Goal: Feedback & Contribution: Contribute content

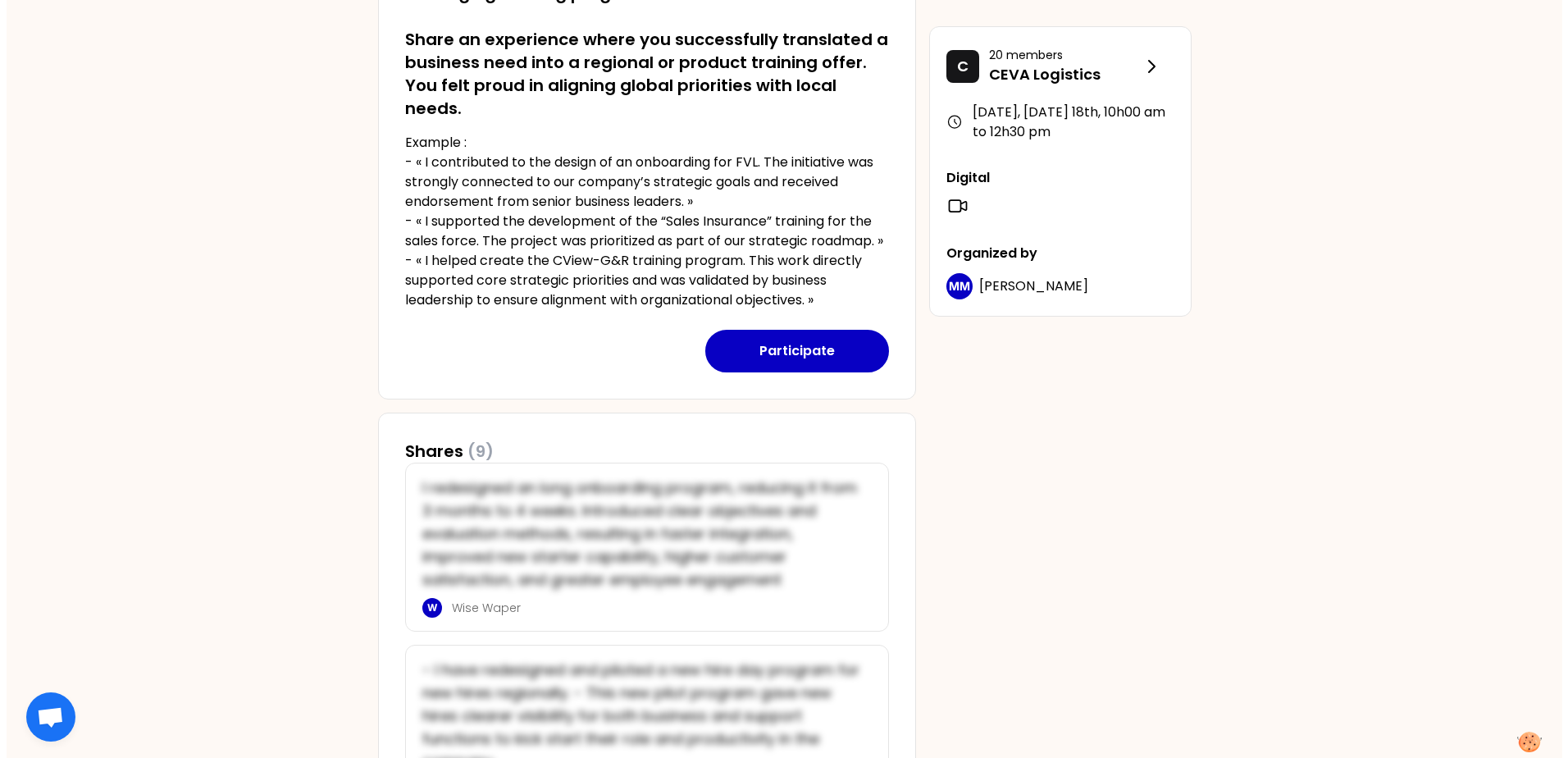
scroll to position [410, 0]
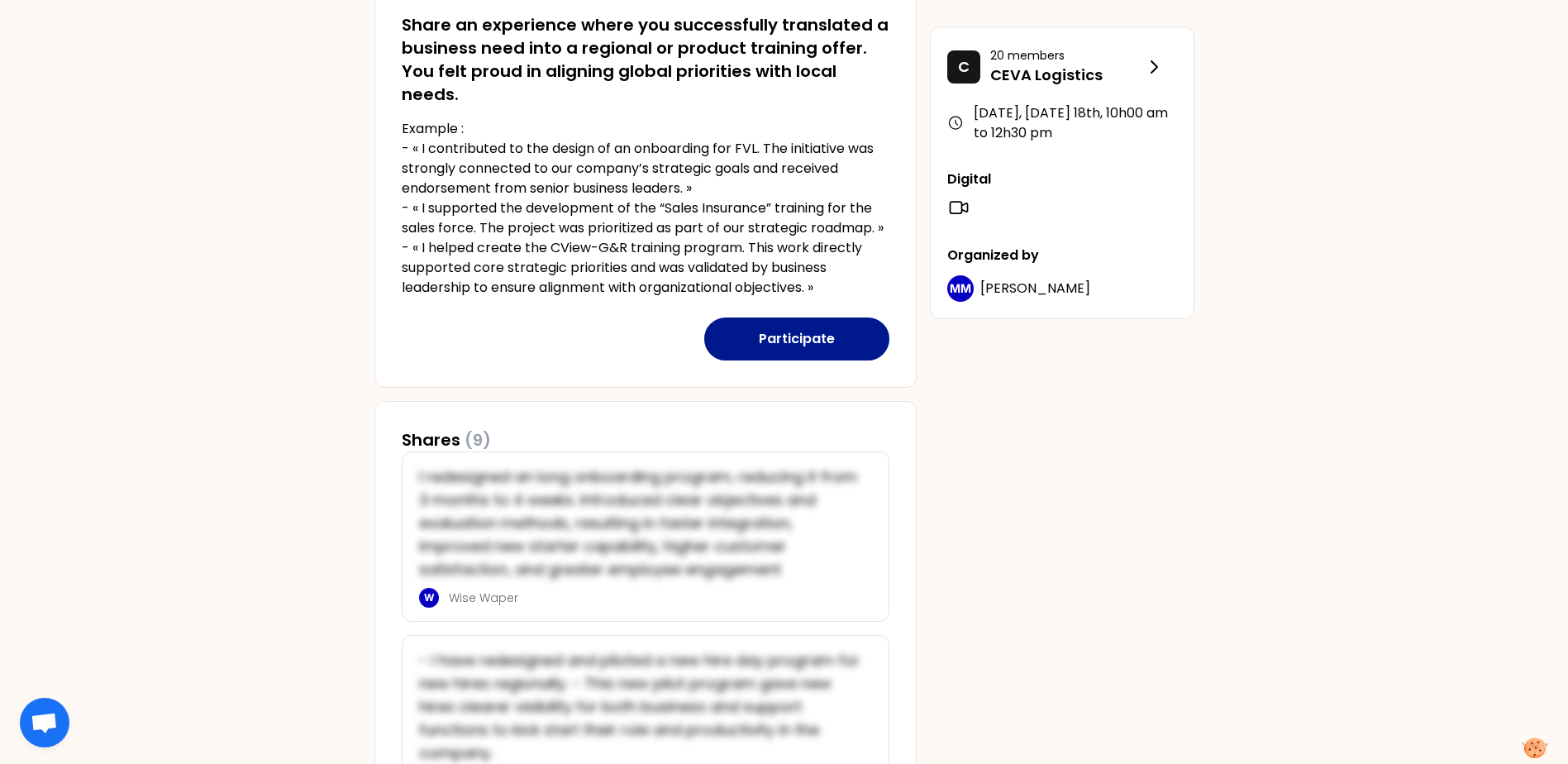
click at [772, 330] on button "Participate" at bounding box center [796, 338] width 185 height 42
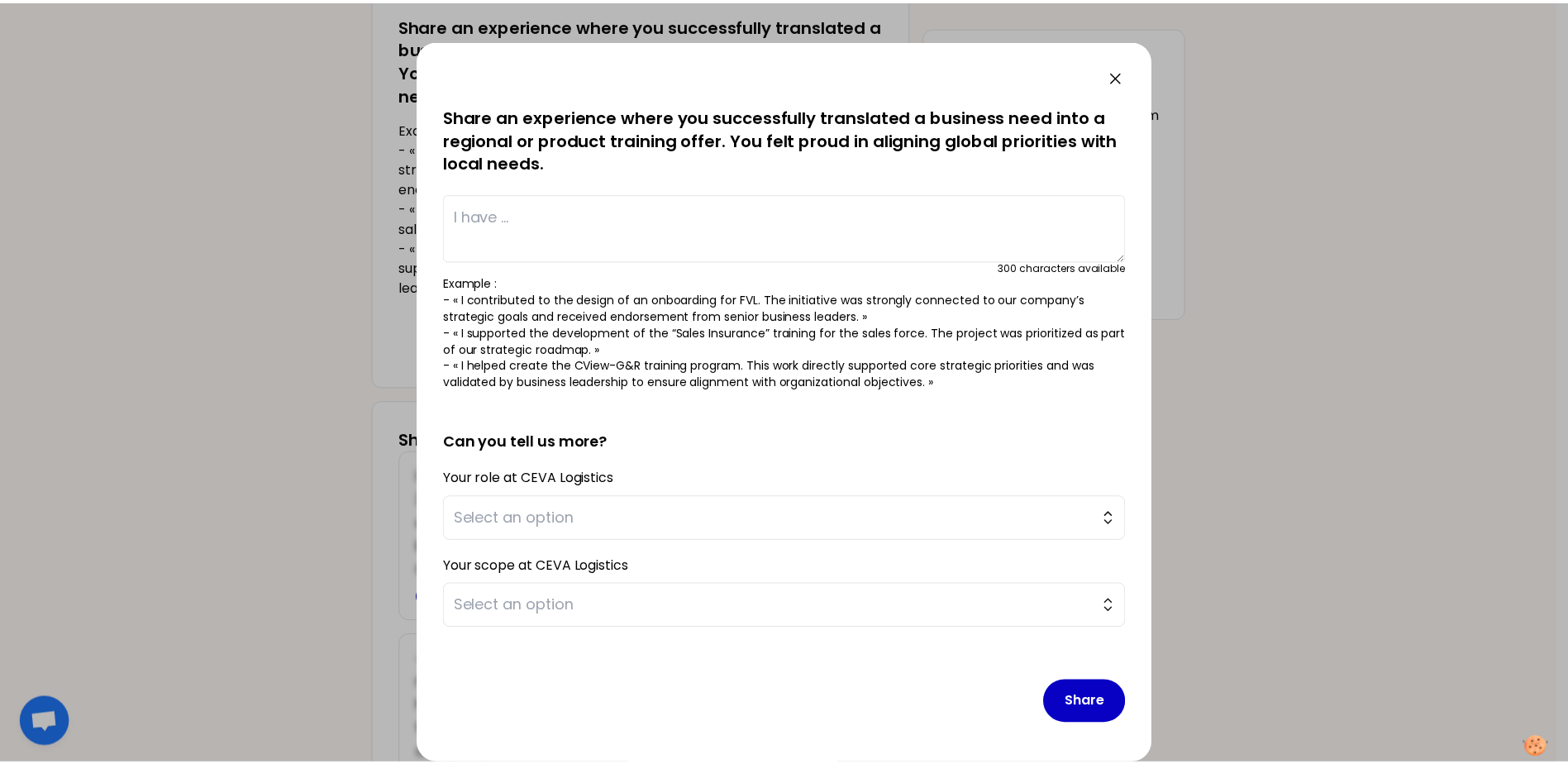
scroll to position [0, 0]
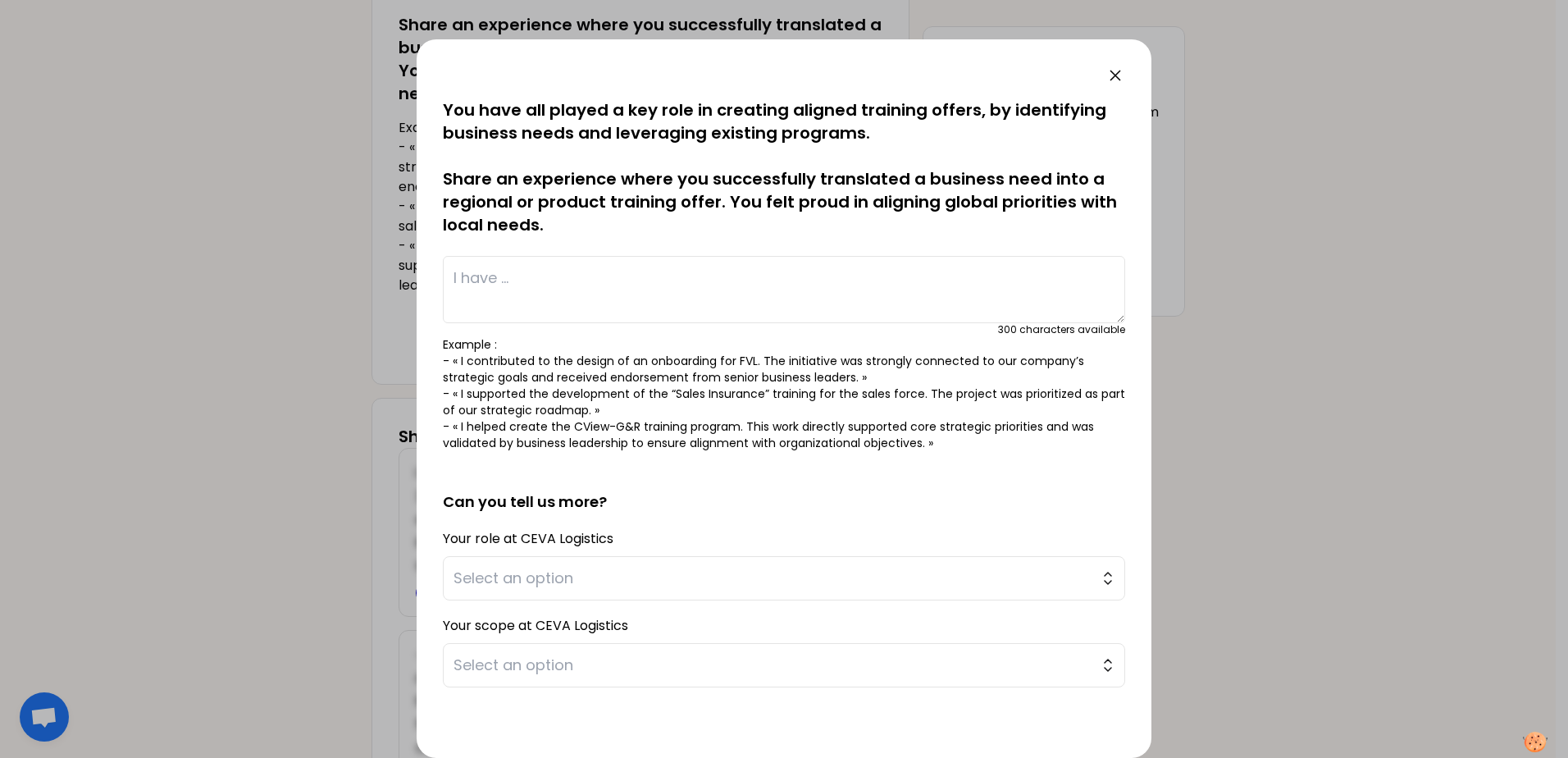
click at [1113, 79] on icon at bounding box center [1115, 76] width 20 height 20
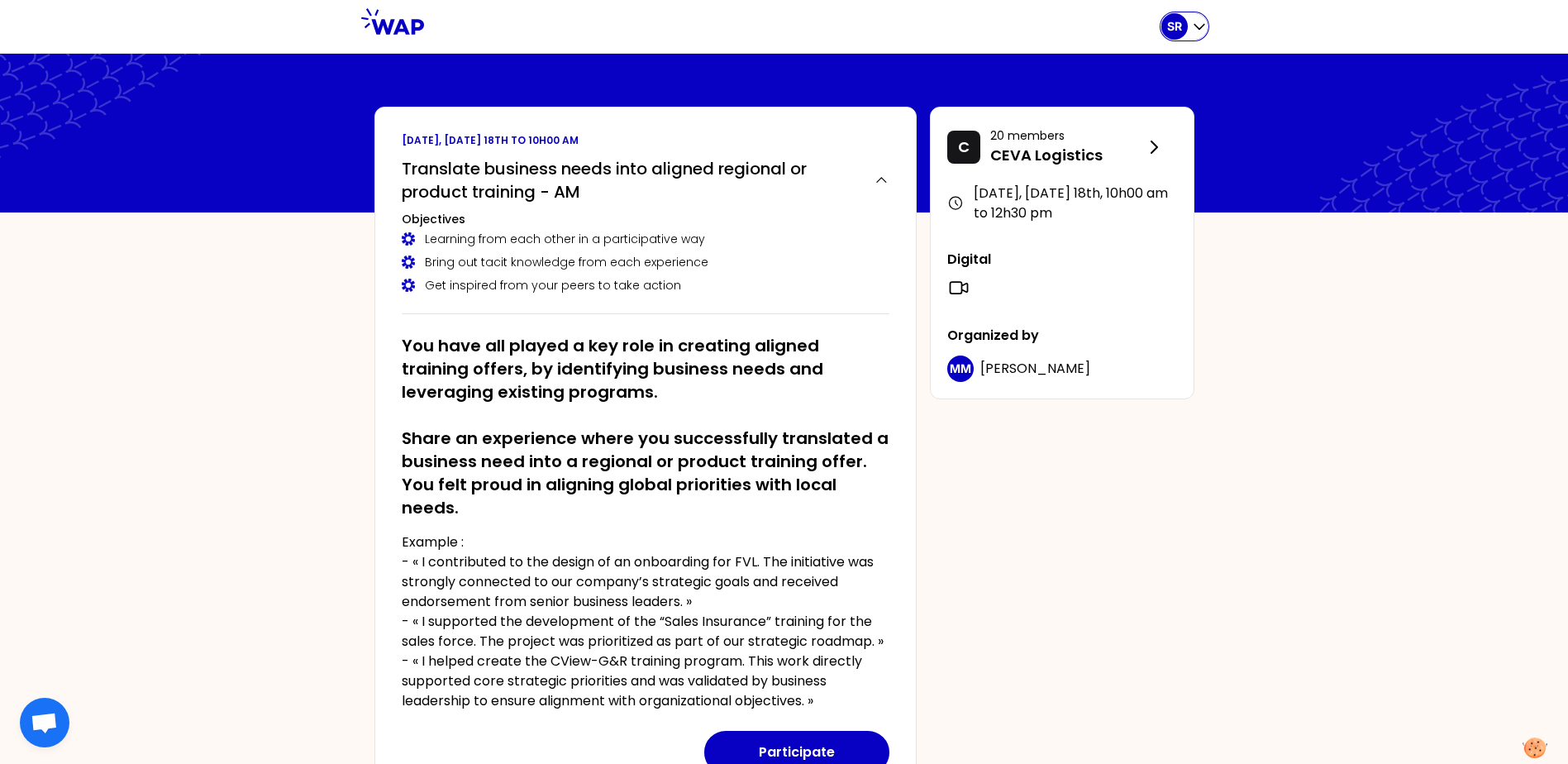
click at [1183, 25] on div "SR" at bounding box center [1175, 26] width 27 height 27
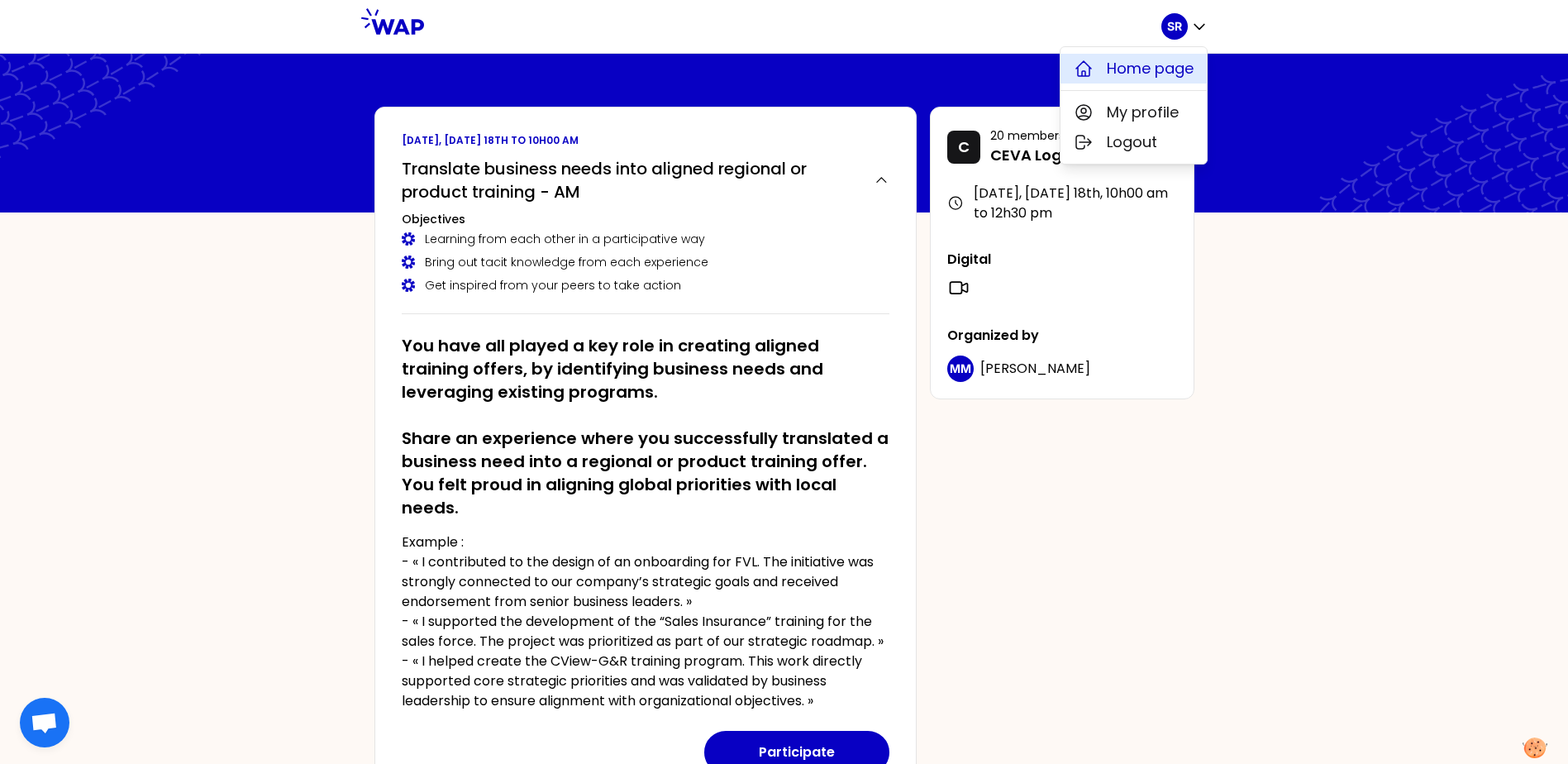
click at [1176, 63] on span "Home page" at bounding box center [1151, 68] width 87 height 23
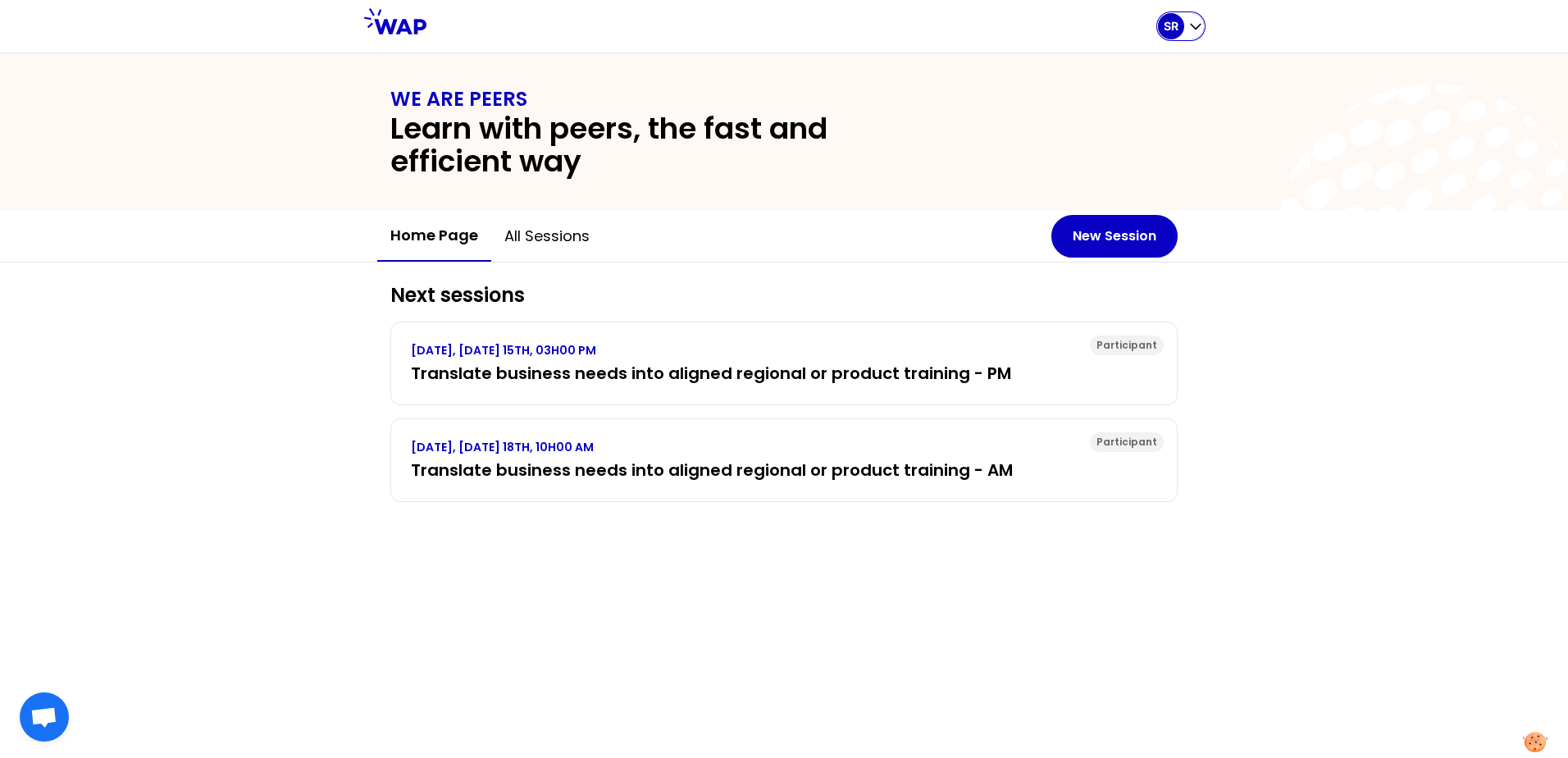
click at [1197, 15] on div "SR" at bounding box center [1181, 25] width 46 height 26
click at [1147, 115] on span "My profile" at bounding box center [1138, 111] width 72 height 23
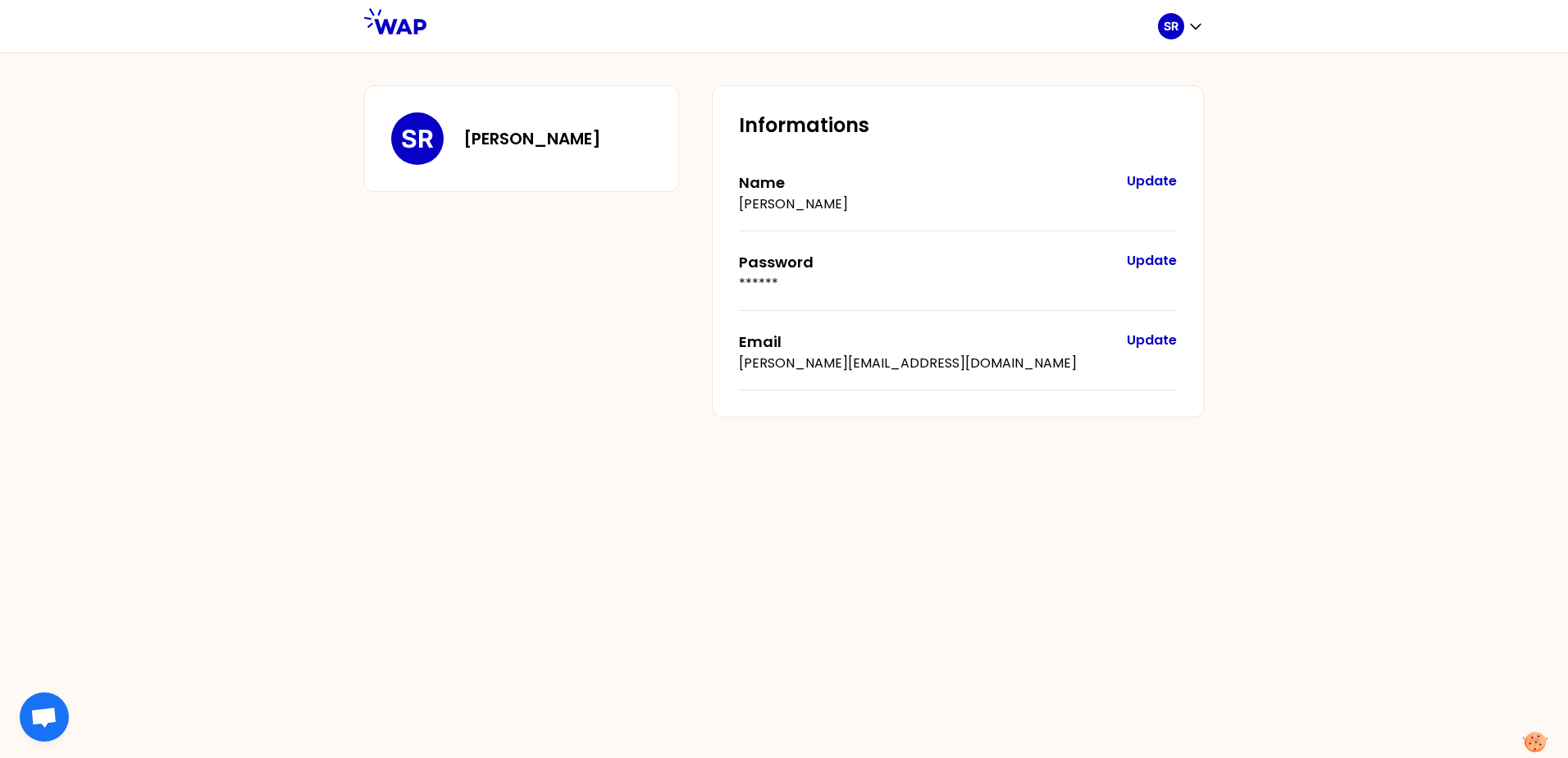
click at [531, 137] on h3 "Sebastian Reichhardt" at bounding box center [531, 138] width 137 height 23
click at [418, 158] on div "SR" at bounding box center [418, 139] width 53 height 53
click at [419, 151] on p "SR" at bounding box center [417, 138] width 32 height 29
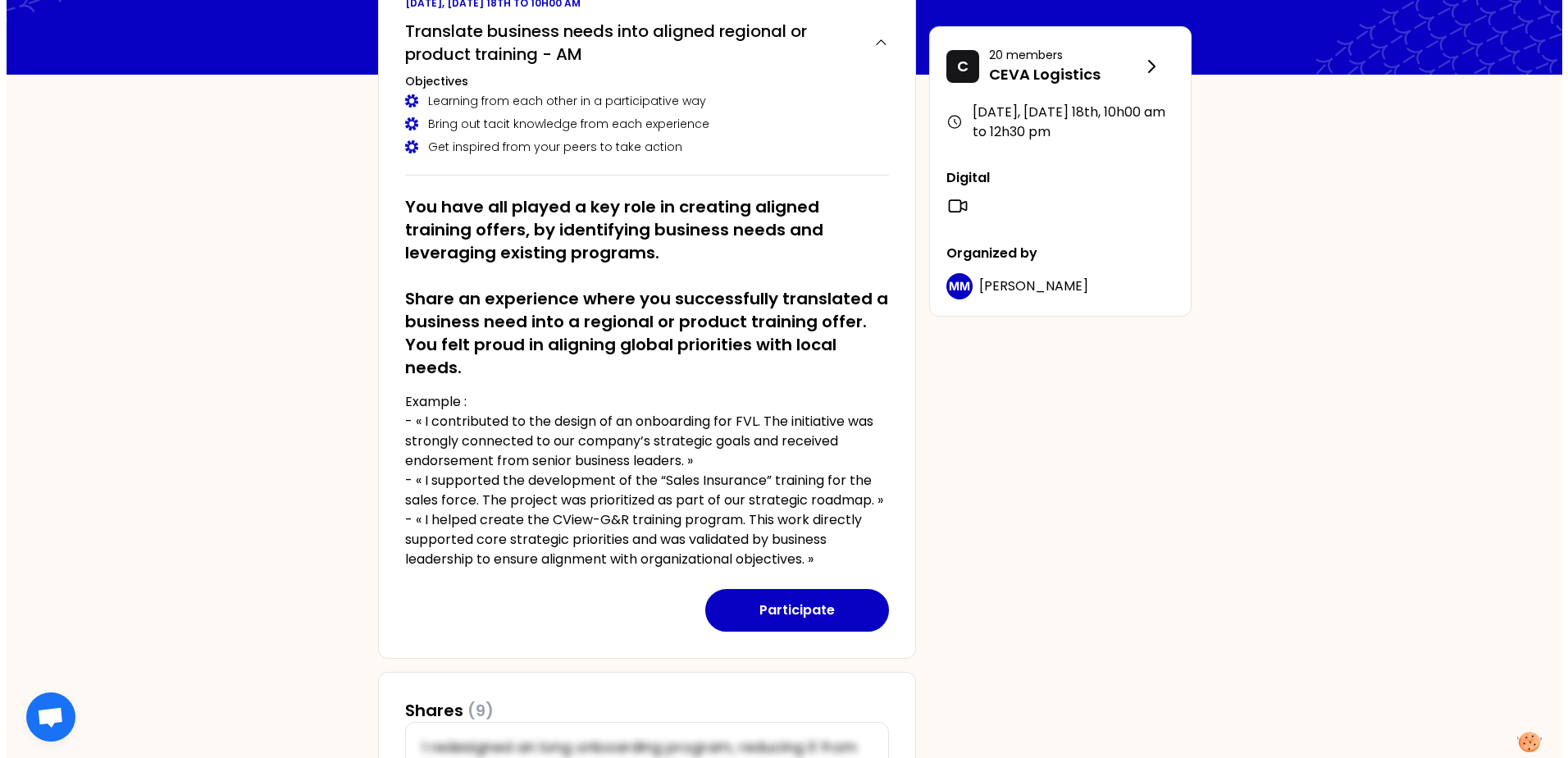
scroll to position [164, 0]
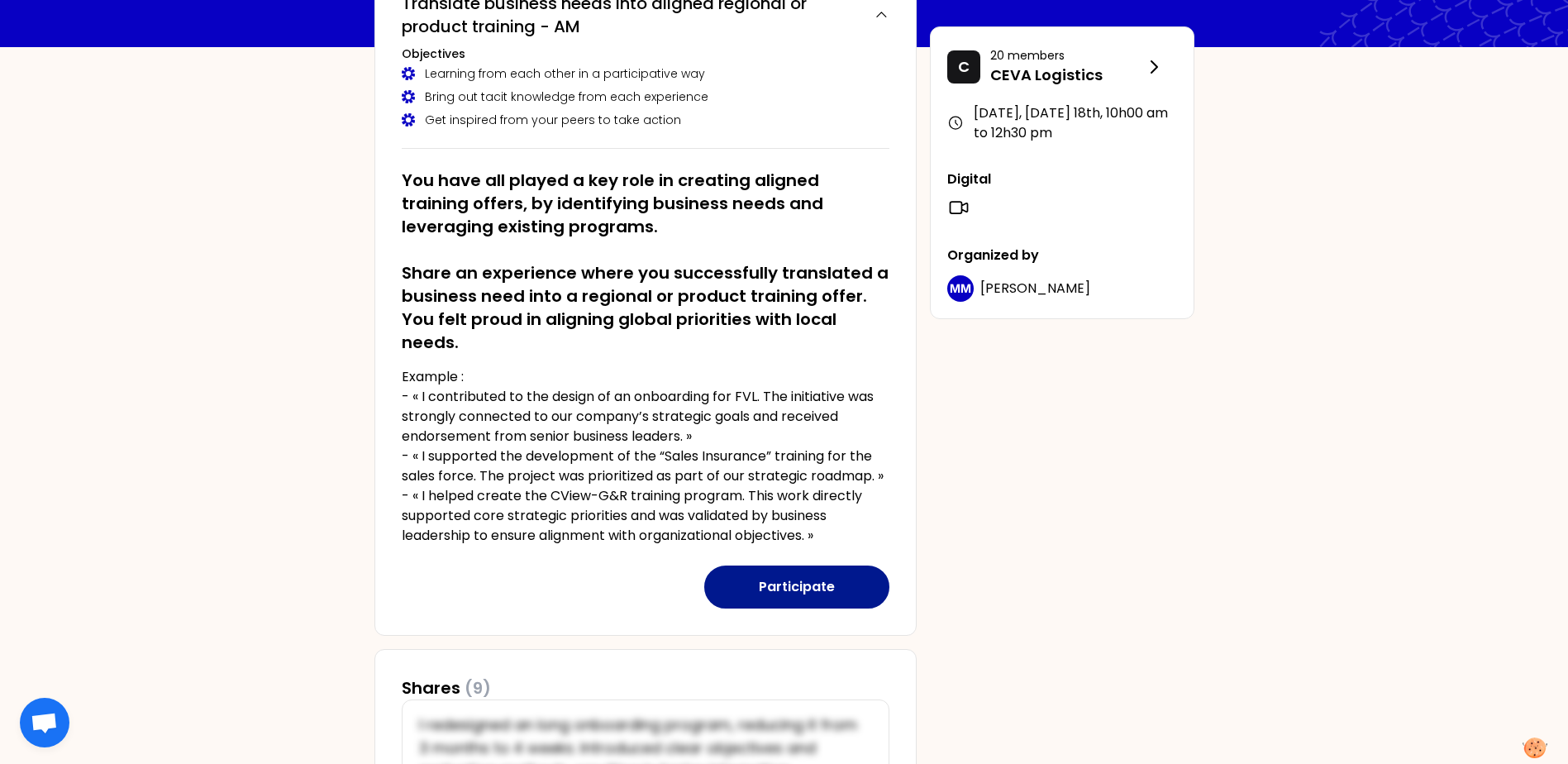
click at [797, 593] on button "Participate" at bounding box center [796, 586] width 185 height 42
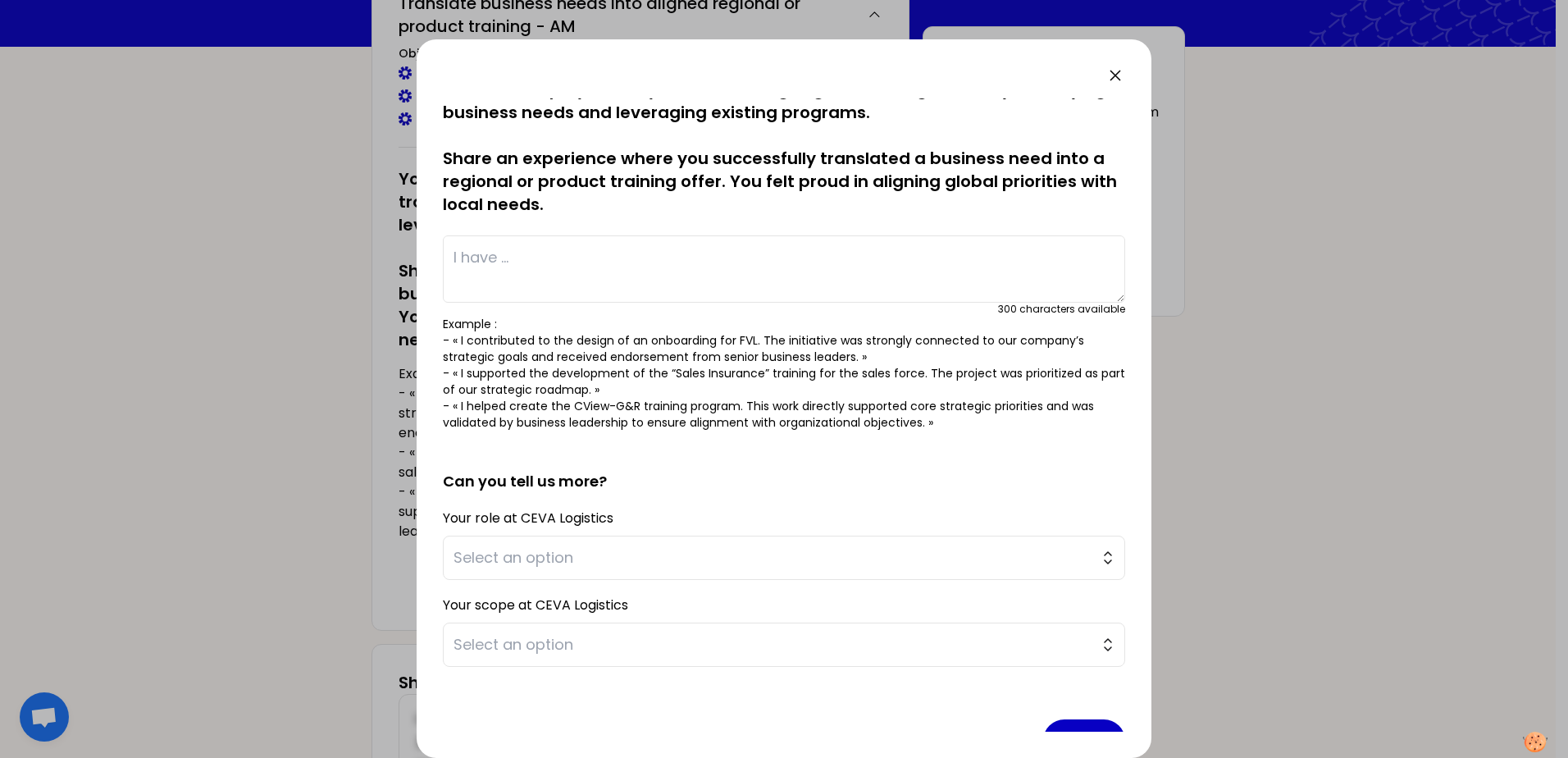
scroll to position [0, 0]
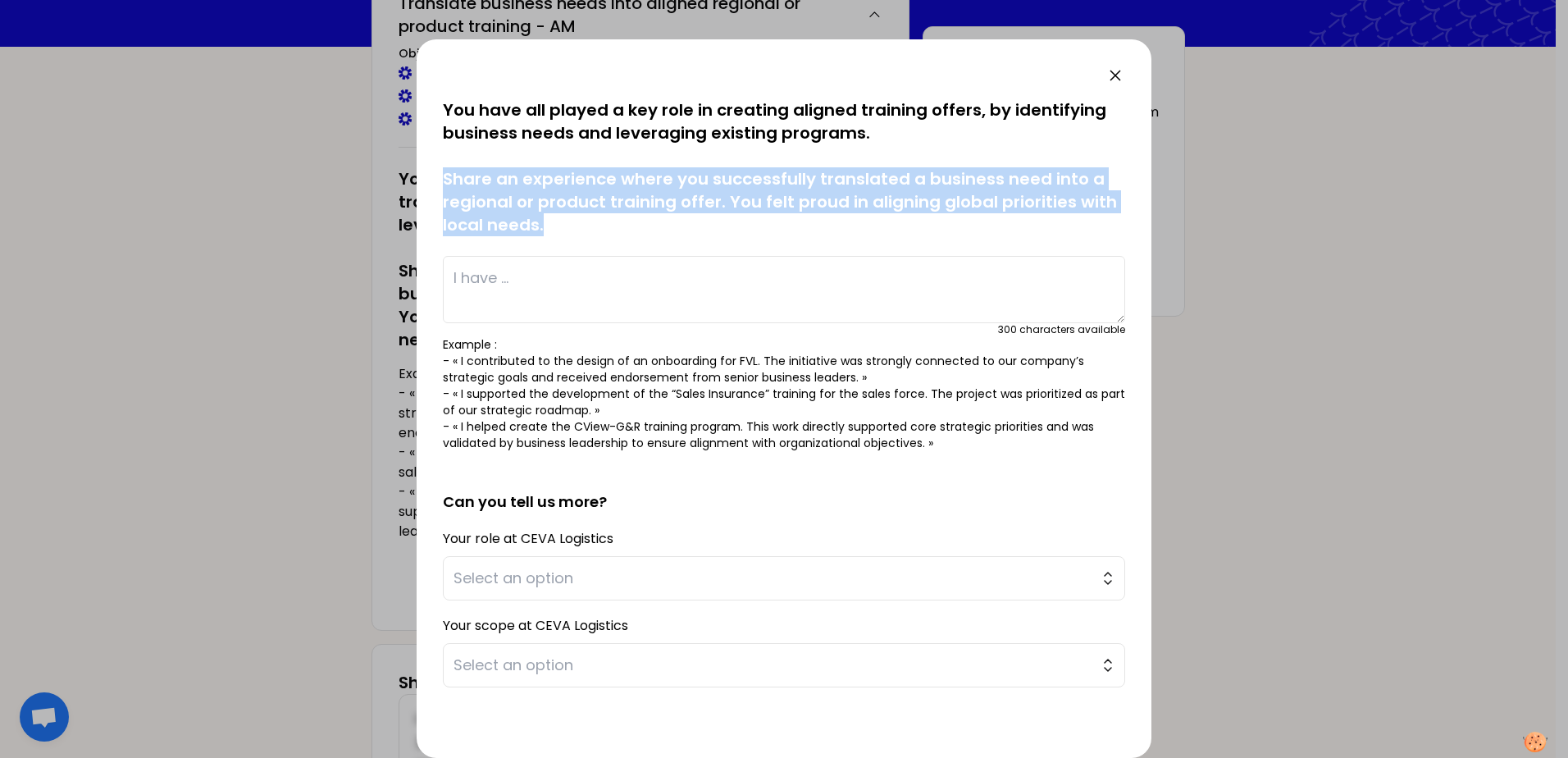
drag, startPoint x: 568, startPoint y: 223, endPoint x: 441, endPoint y: 177, distance: 135.1
click at [441, 177] on div "saved You have all played a key role in creating aligned training offers, by id…" at bounding box center [784, 398] width 734 height 718
copy p "Share an experience where you successfully translated a business need into a re…"
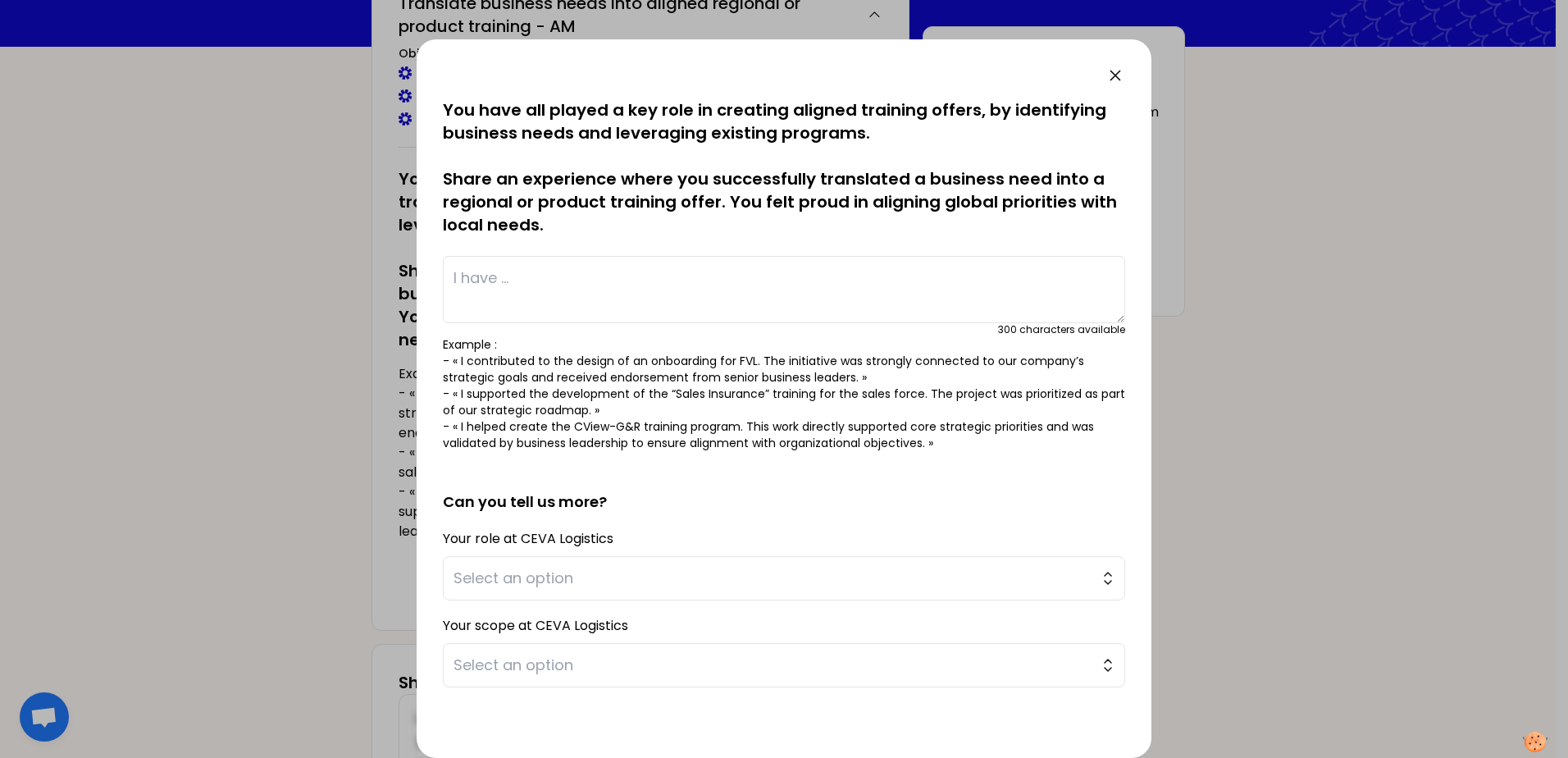
click at [669, 293] on textarea at bounding box center [784, 289] width 683 height 68
paste textarea "In my role in L&D, I noticed that many colleagues struggled to deliver impactfu…"
type textarea "In my role in L&D, I noticed that many colleagues struggled to deliver impactfu…"
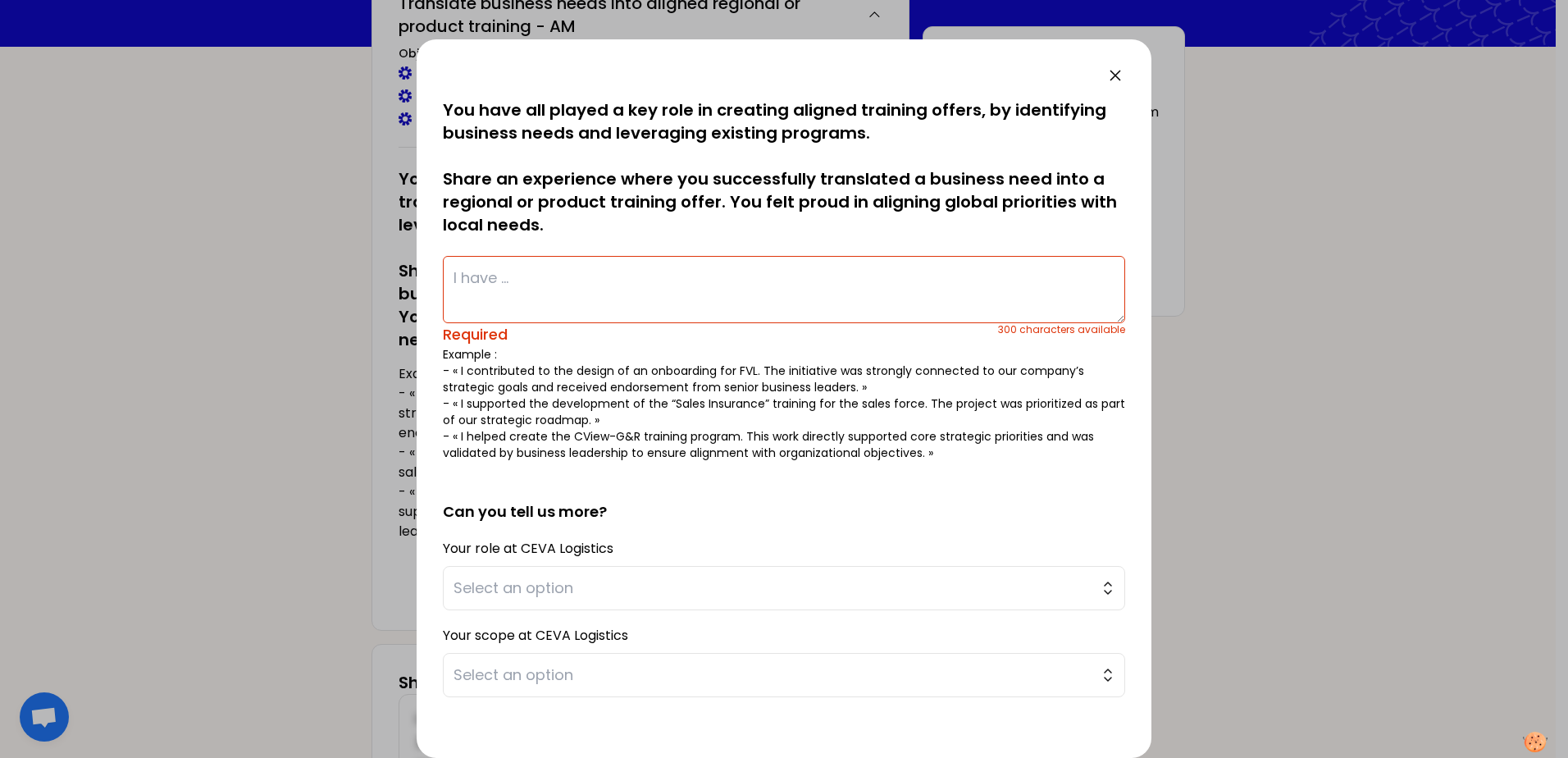
click at [676, 262] on textarea at bounding box center [784, 289] width 683 height 68
drag, startPoint x: 668, startPoint y: 293, endPoint x: 660, endPoint y: 295, distance: 8.2
click at [665, 295] on textarea at bounding box center [784, 289] width 683 height 68
paste textarea "I saw colleagues had difficulties presenting in client and internal meetings. I…"
type textarea "I saw colleagues had difficulties presenting in client and internal meetings. I…"
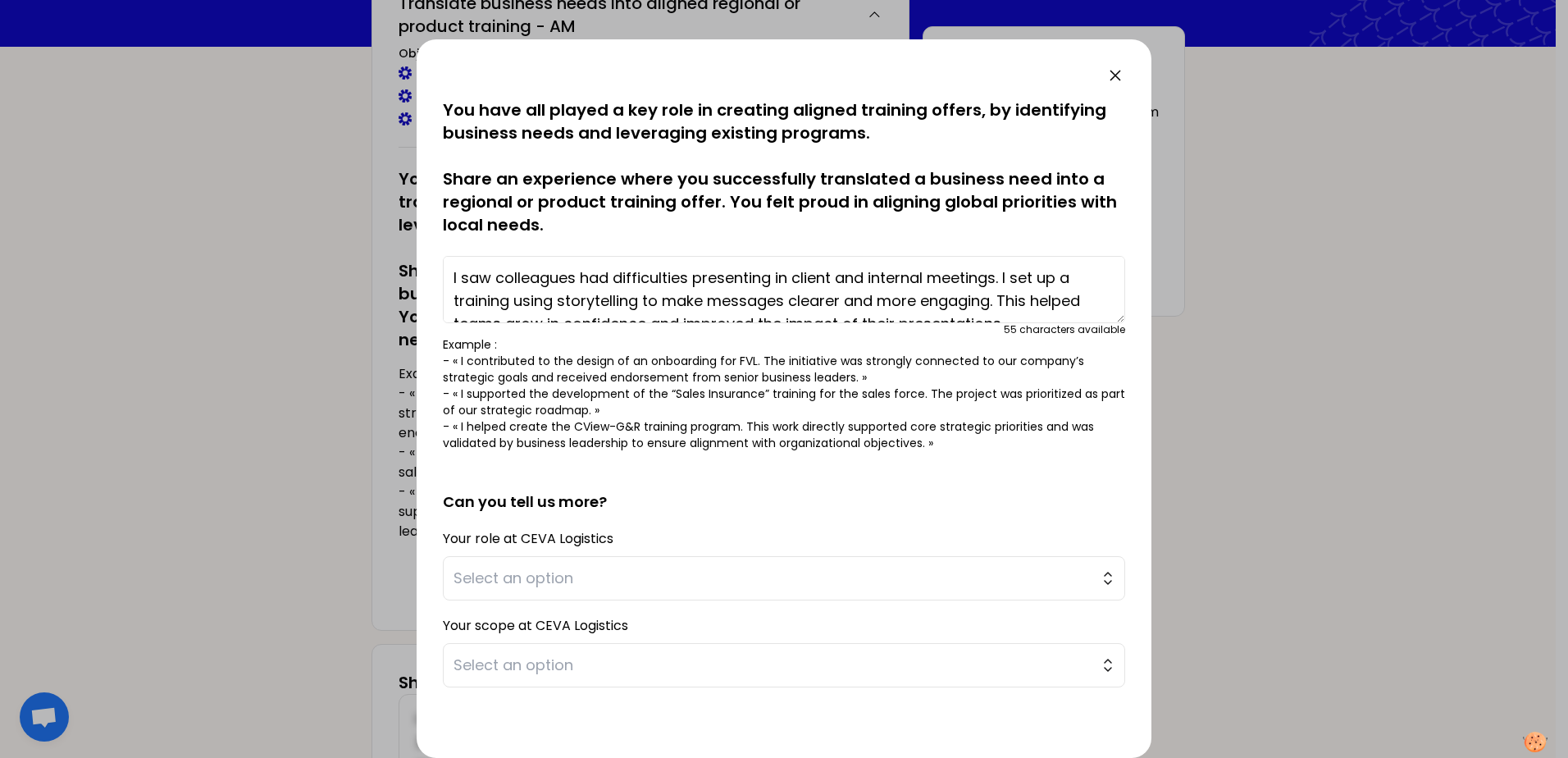
drag, startPoint x: 1013, startPoint y: 302, endPoint x: 447, endPoint y: 247, distance: 568.7
click at [447, 247] on div "saved You have all played a key role in creating aligned training offers, by id…" at bounding box center [784, 275] width 683 height 353
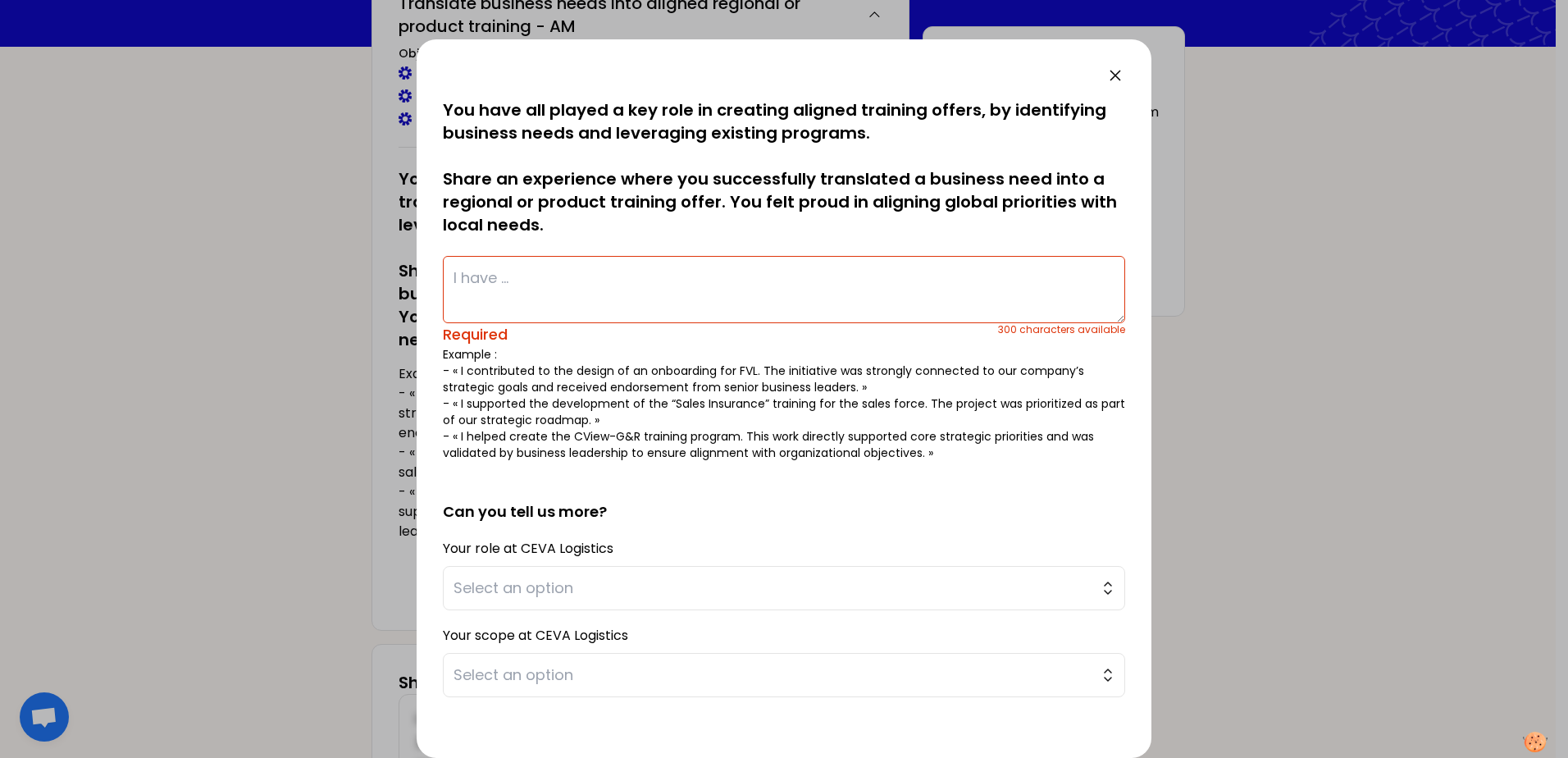
drag, startPoint x: 613, startPoint y: 249, endPoint x: 572, endPoint y: 278, distance: 50.2
paste textarea "“I saw colleagues struggled with presentations in client and internal meetings.…"
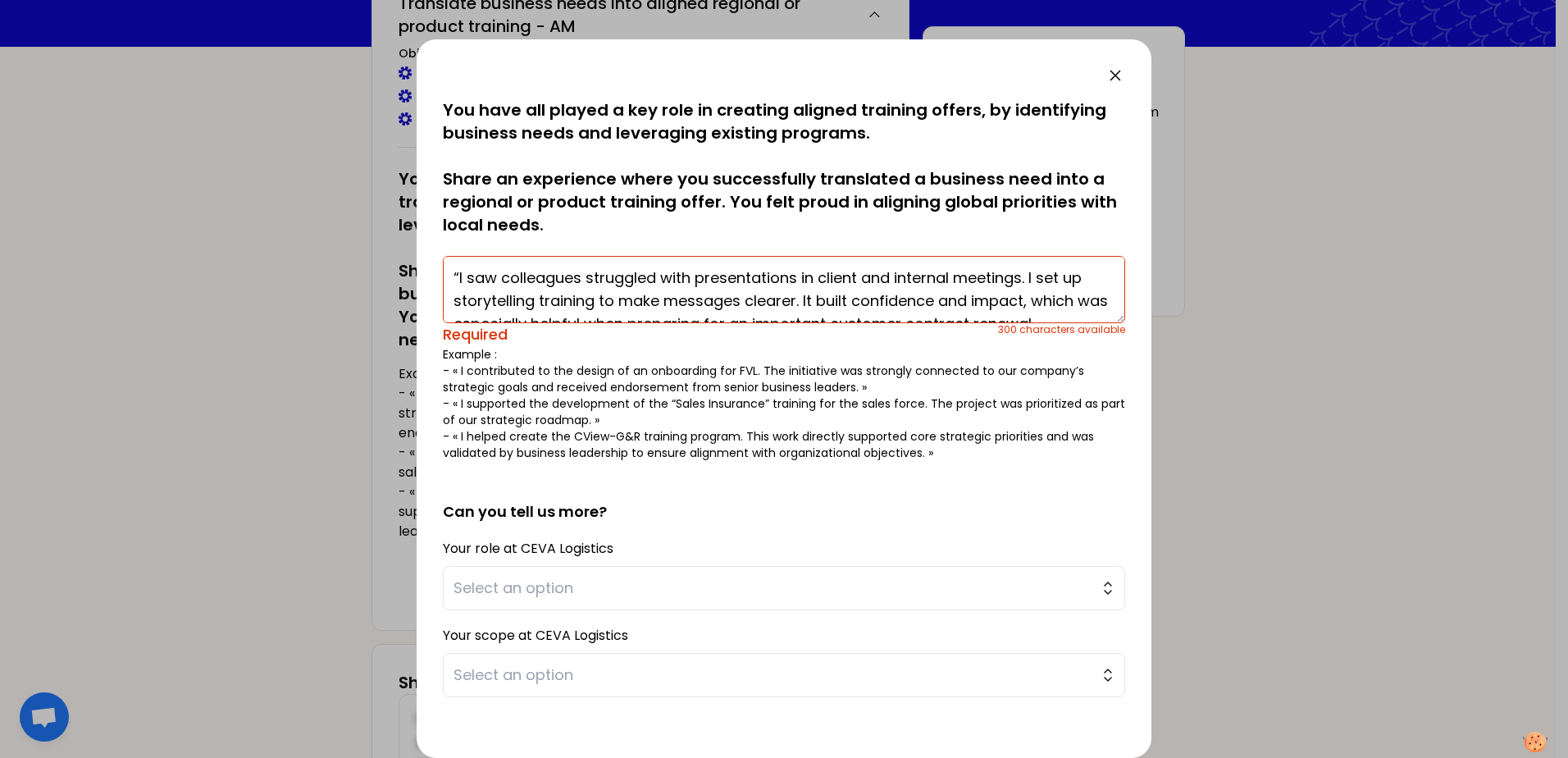
scroll to position [12, 0]
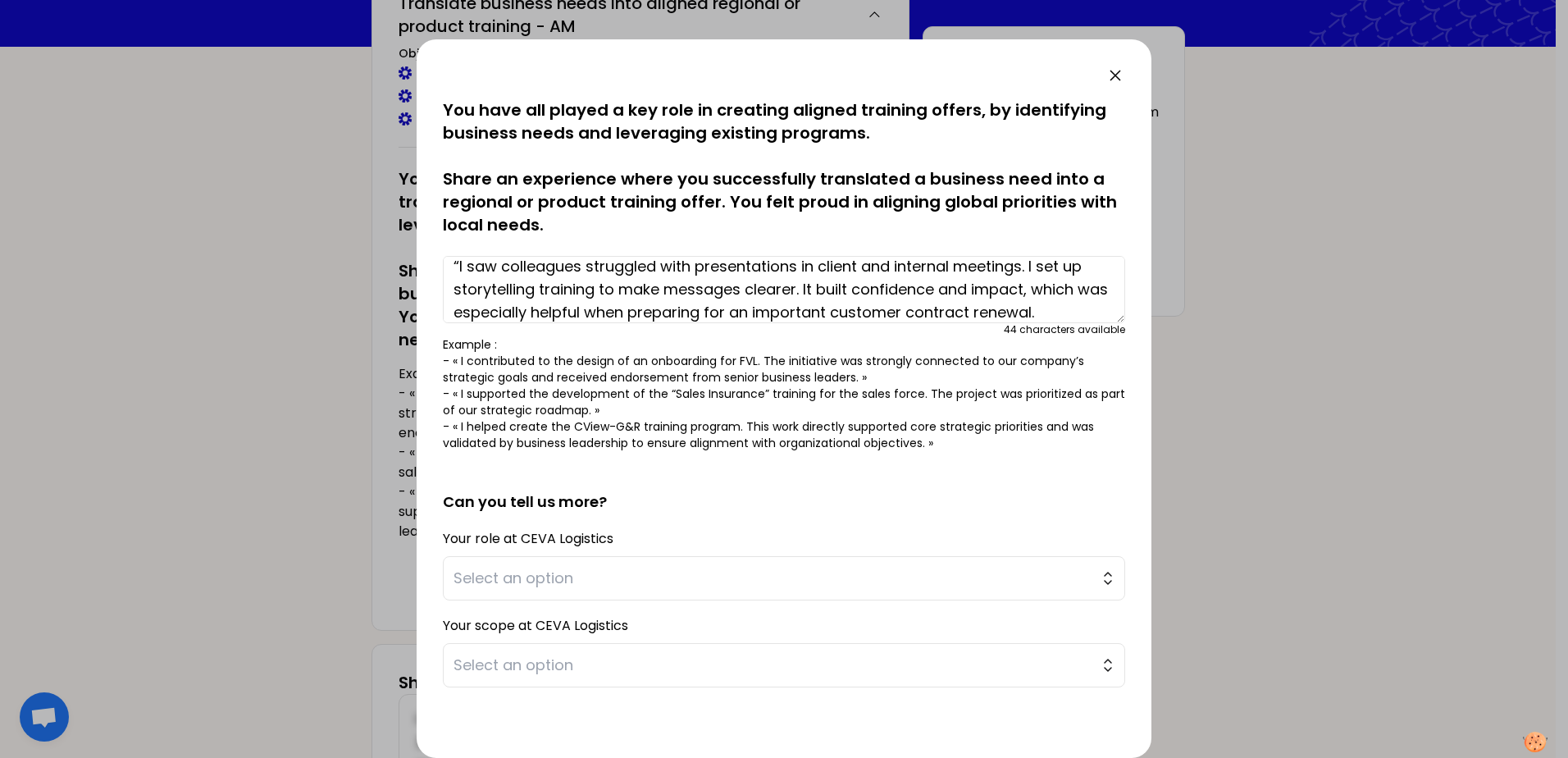
click at [463, 267] on textarea "“I saw colleagues struggled with presentations in client and internal meetings.…" at bounding box center [784, 289] width 683 height 68
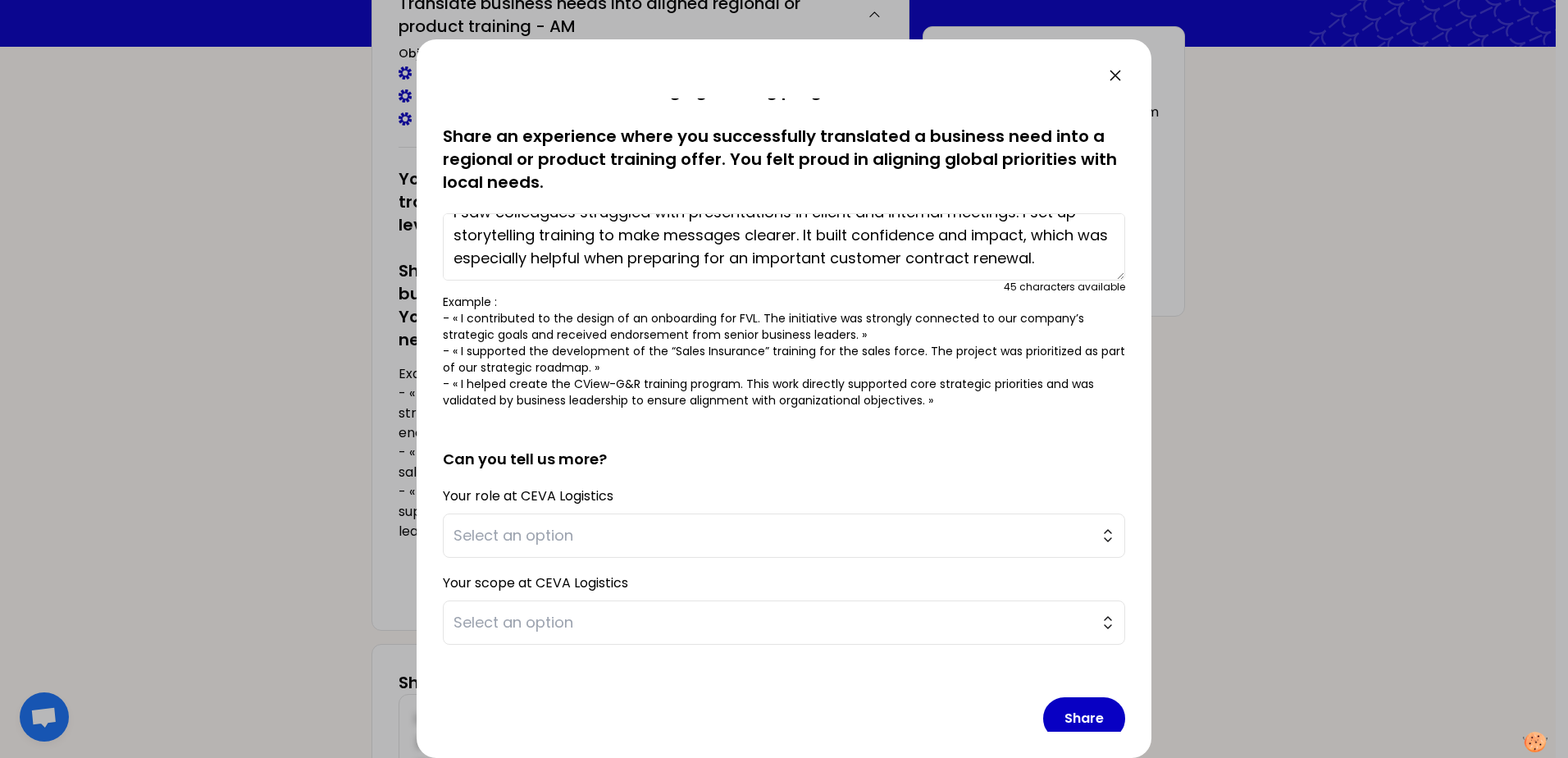
scroll to position [64, 0]
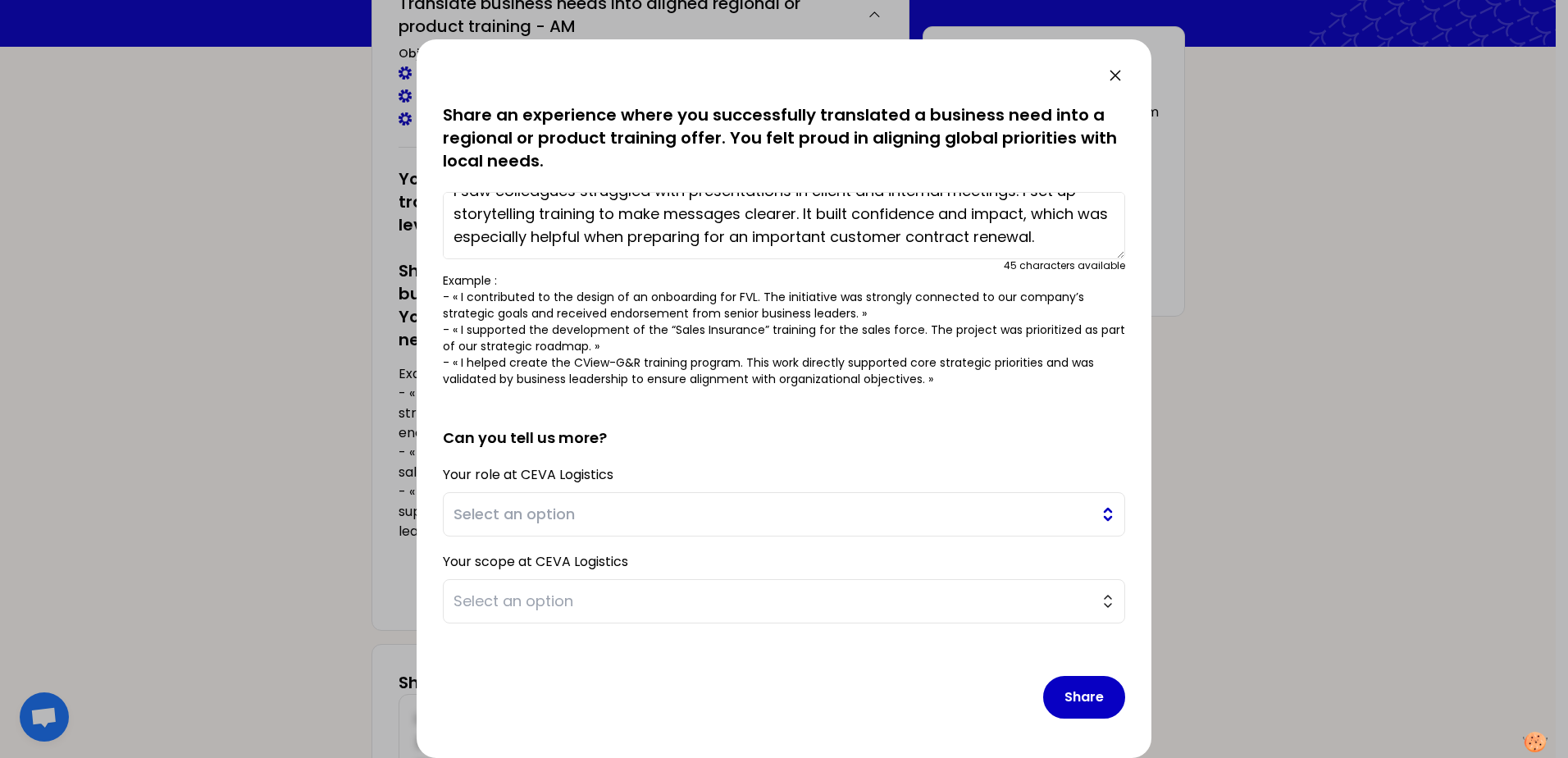
type textarea "I saw colleagues struggled with presentations in client and internal meetings. …"
drag, startPoint x: 623, startPoint y: 523, endPoint x: 623, endPoint y: 532, distance: 9.0
click at [623, 532] on button "Select an option" at bounding box center [784, 514] width 683 height 44
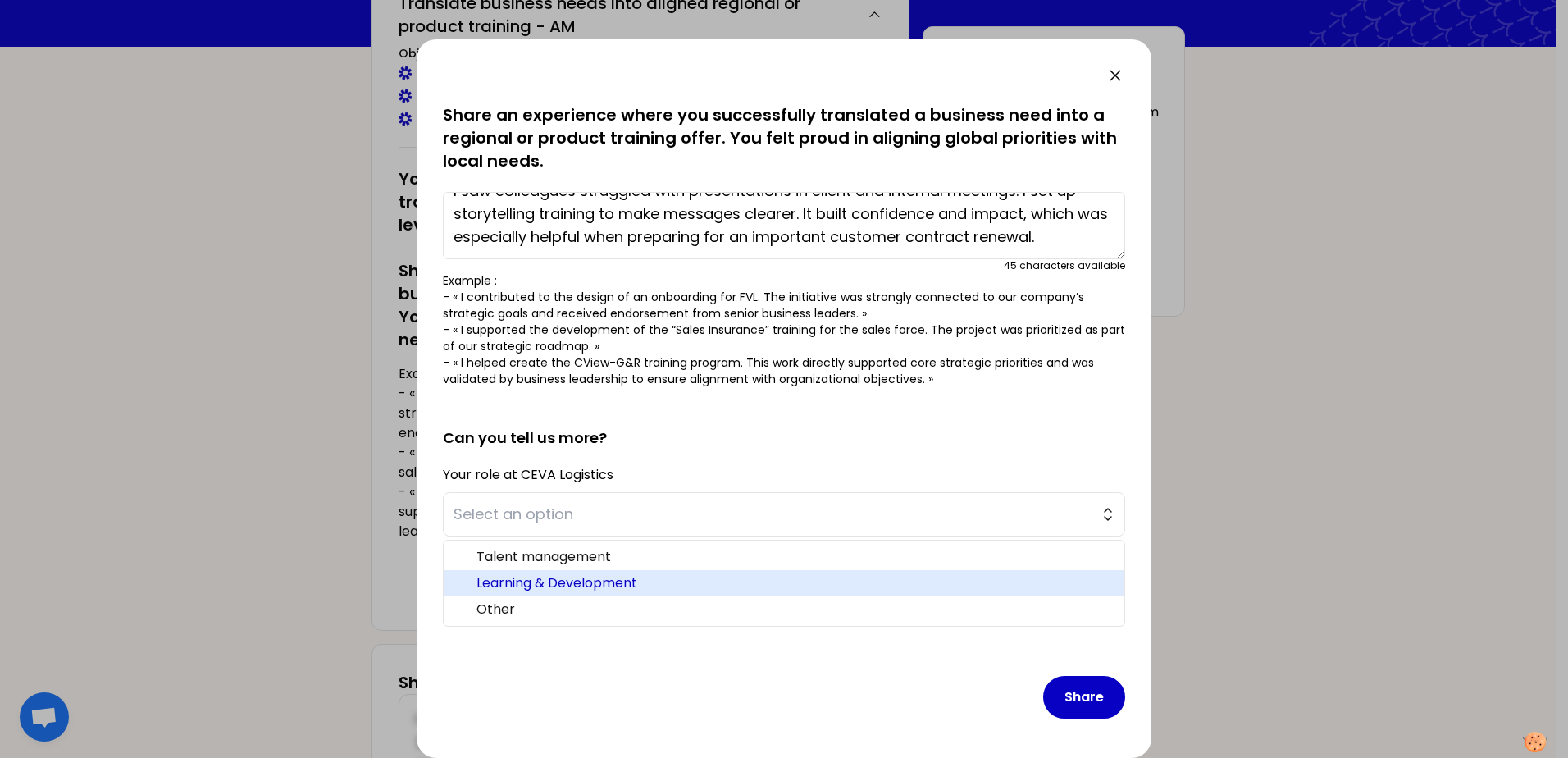
click at [636, 572] on li "Learning & Development" at bounding box center [784, 582] width 681 height 26
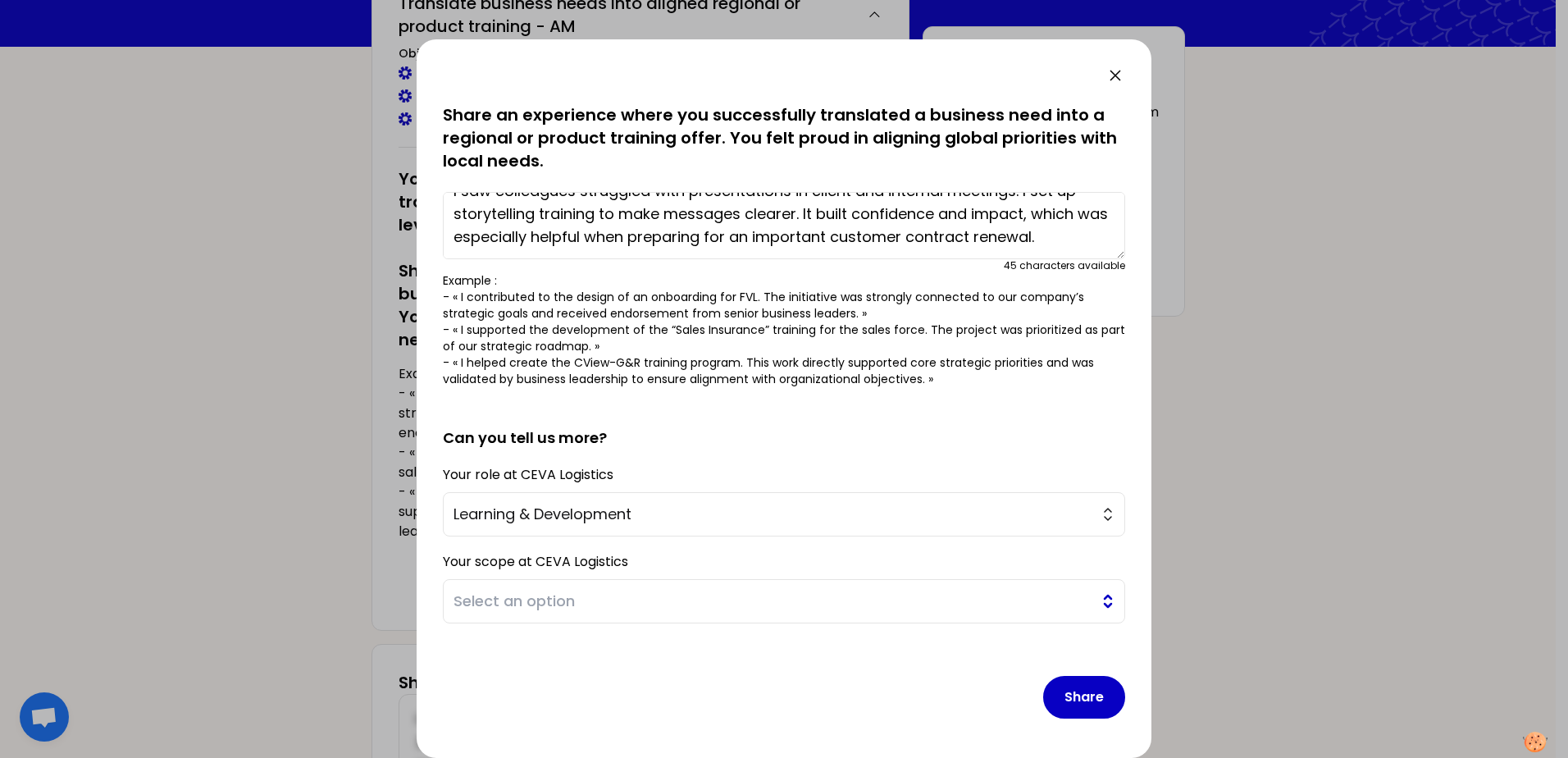
click at [670, 604] on span "Select an option" at bounding box center [772, 600] width 638 height 23
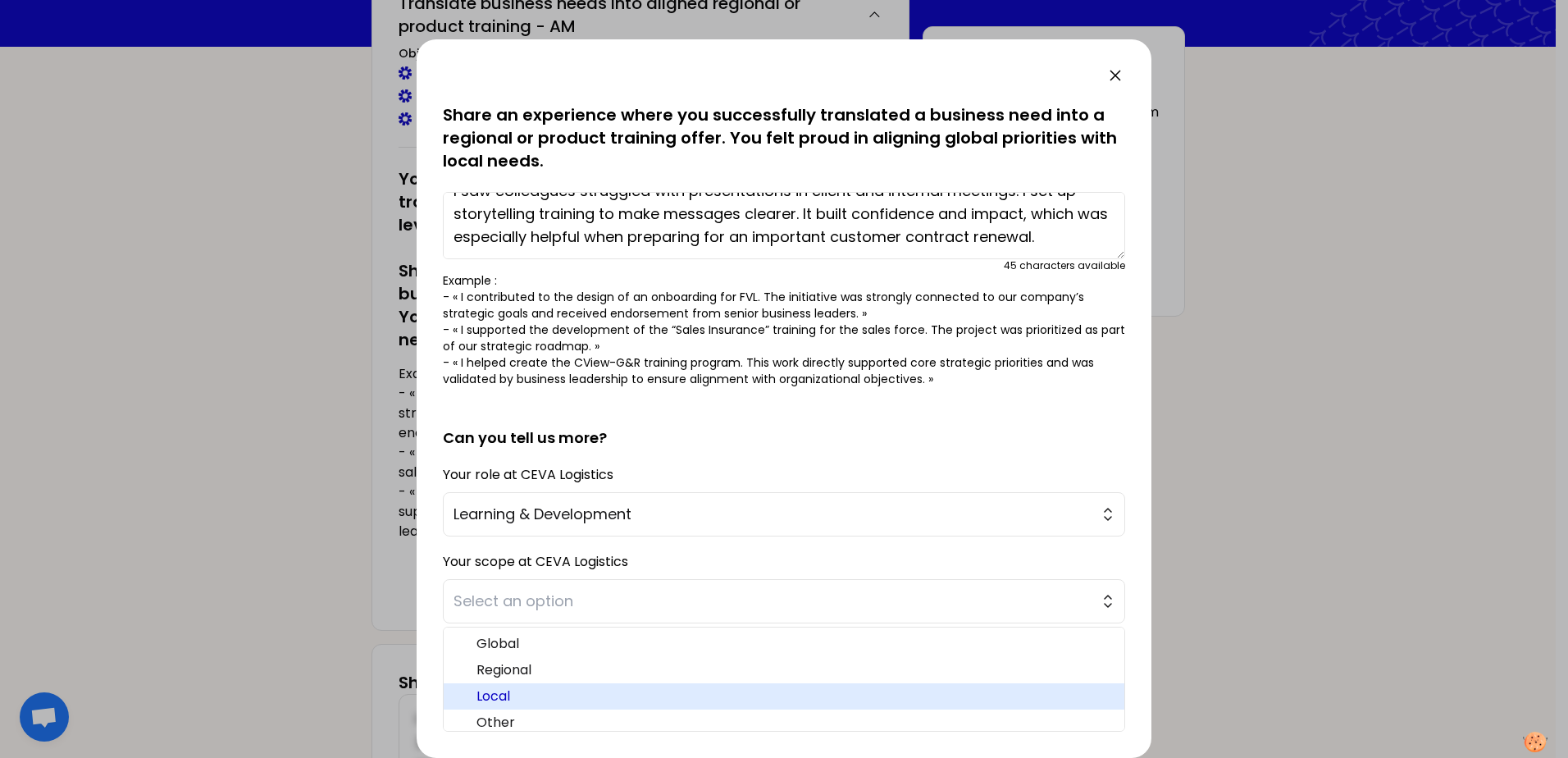
click at [607, 698] on span "Local" at bounding box center [793, 696] width 634 height 20
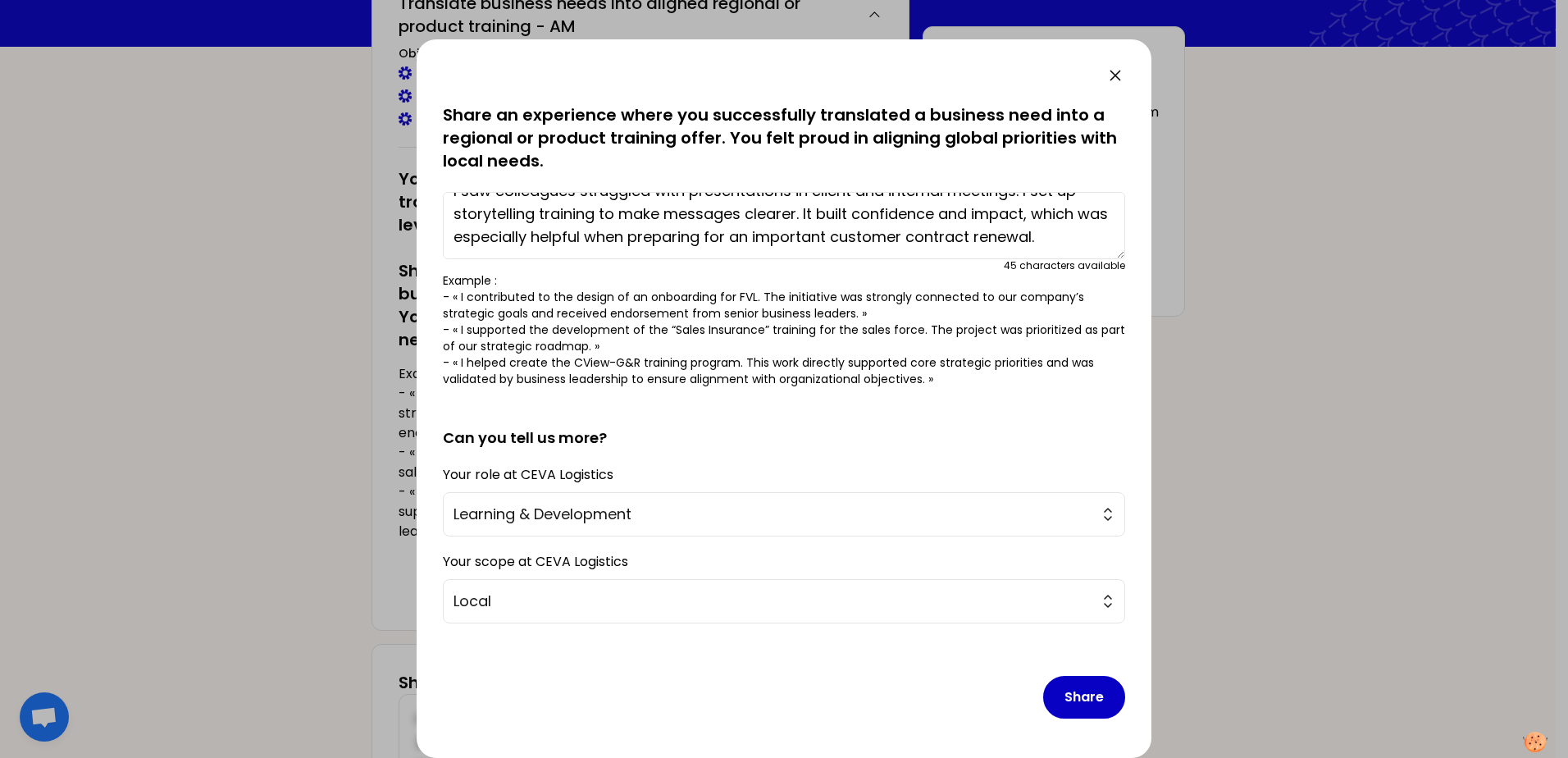
drag, startPoint x: 750, startPoint y: 553, endPoint x: 754, endPoint y: 563, distance: 10.8
click at [750, 556] on div "Your scope at CEVA Logistics Local" at bounding box center [784, 585] width 683 height 74
click at [748, 699] on div "Share" at bounding box center [784, 683] width 683 height 95
click at [1070, 693] on button "Share" at bounding box center [1085, 696] width 82 height 42
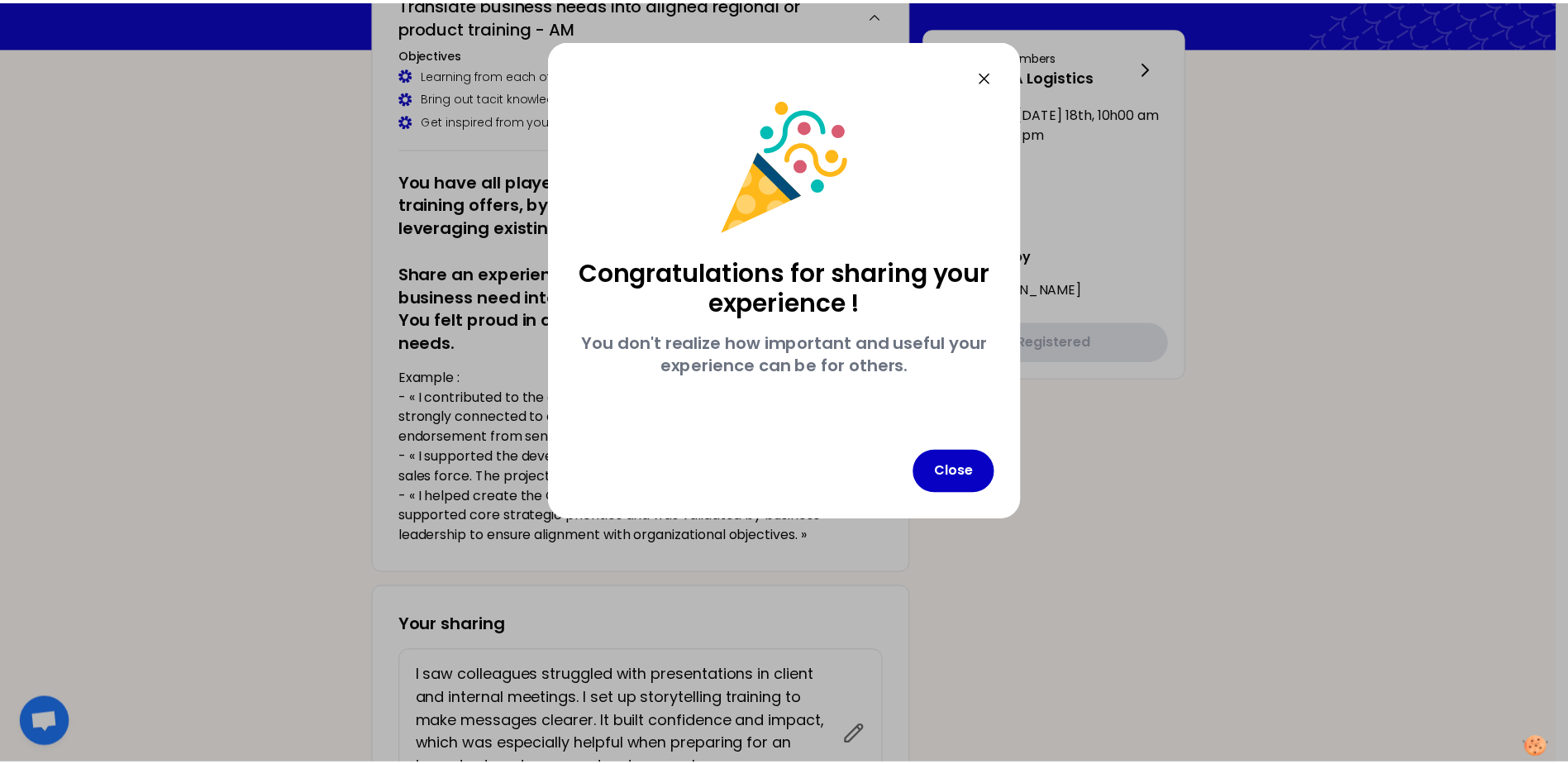
scroll to position [0, 0]
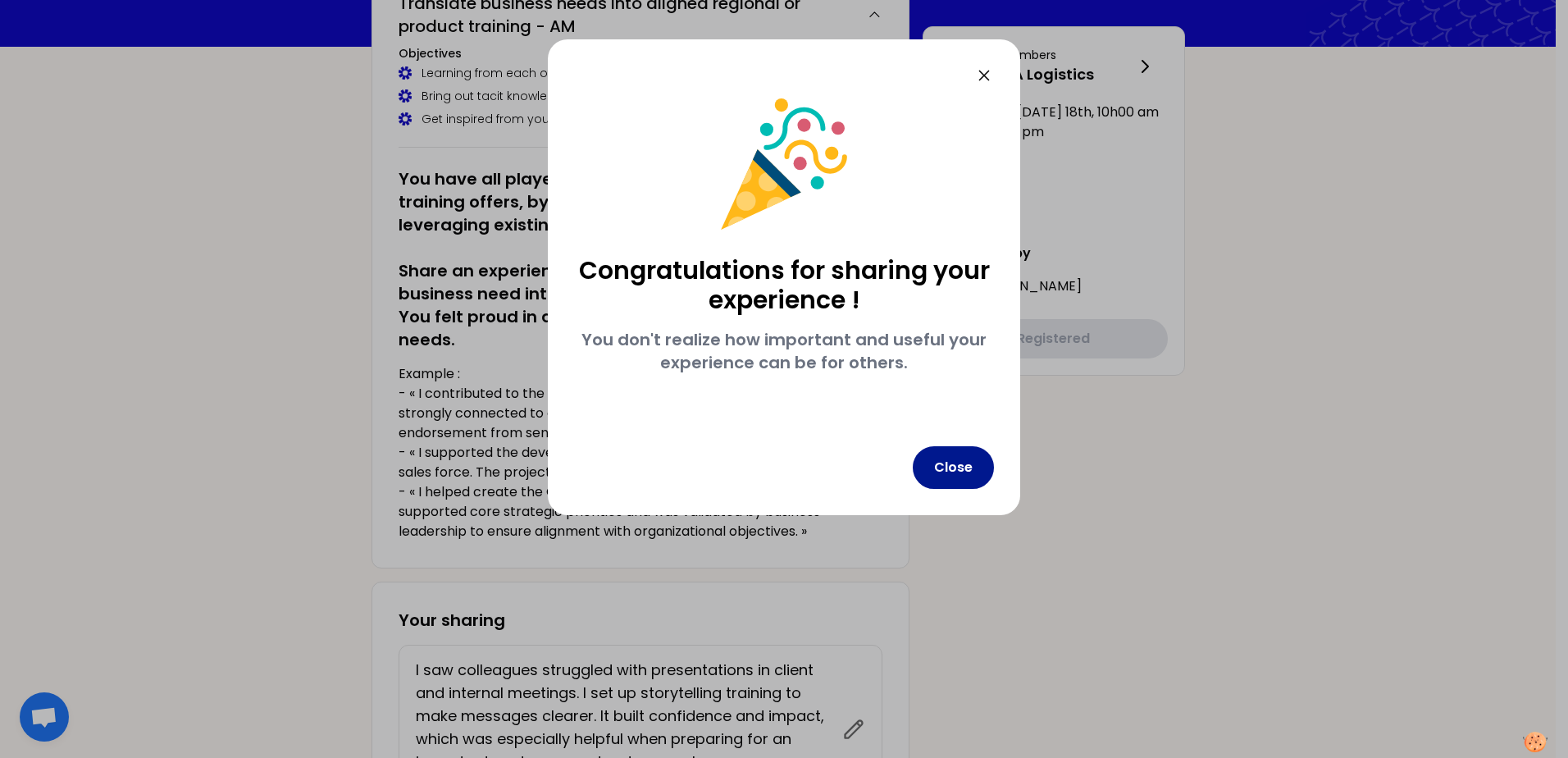
click at [954, 484] on button "Close" at bounding box center [953, 467] width 81 height 42
